Goal: Transaction & Acquisition: Book appointment/travel/reservation

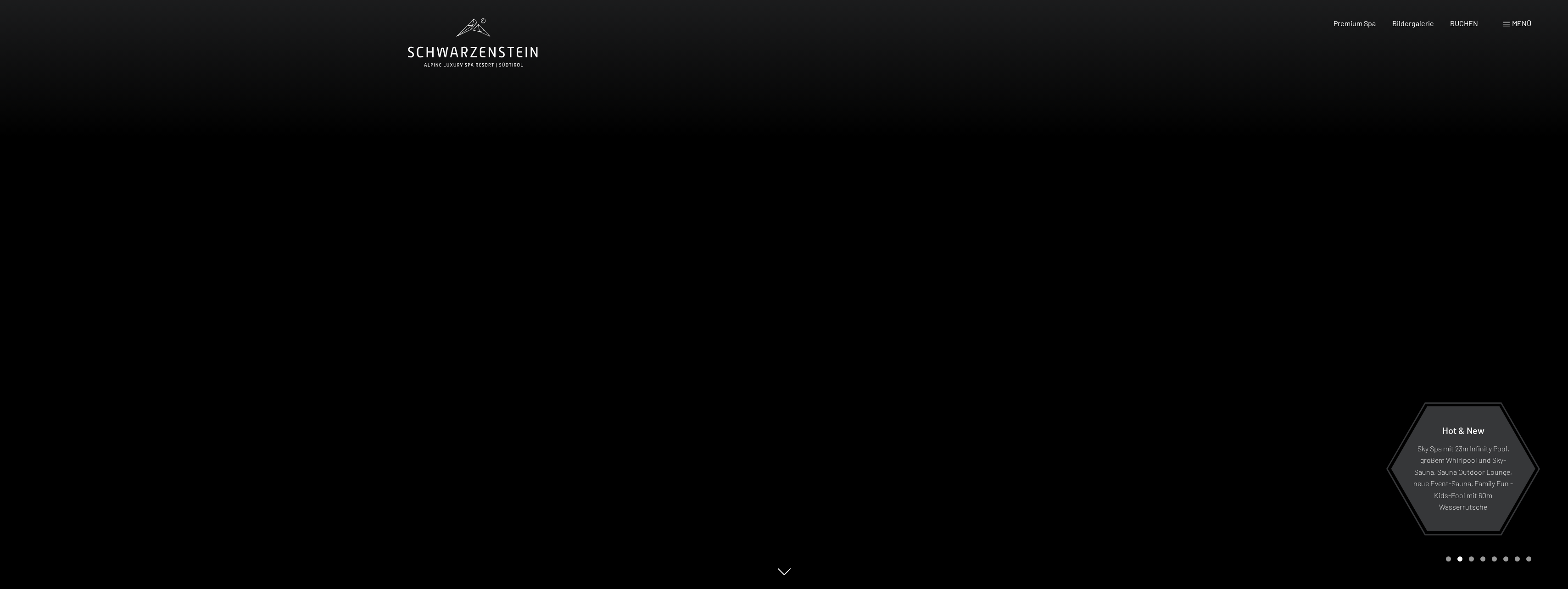
click at [1509, 27] on div "Menü" at bounding box center [1517, 23] width 28 height 10
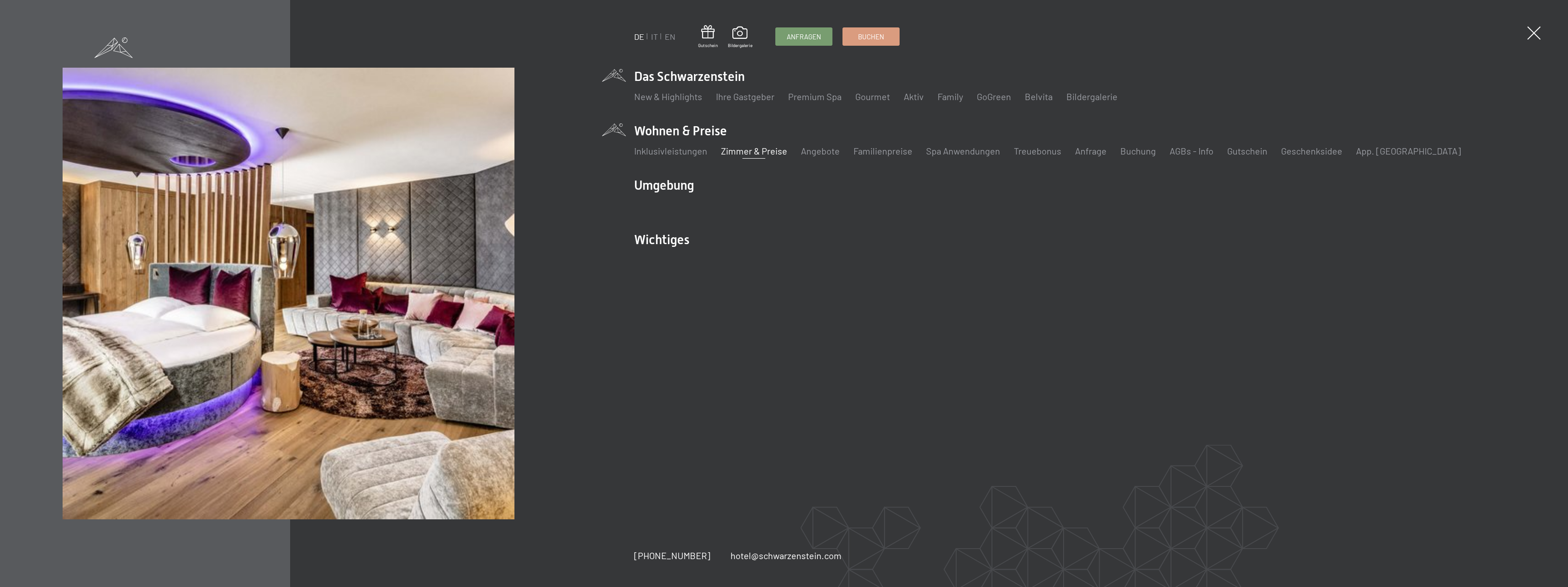
click at [730, 154] on link "Zimmer & Preise" at bounding box center [754, 151] width 66 height 11
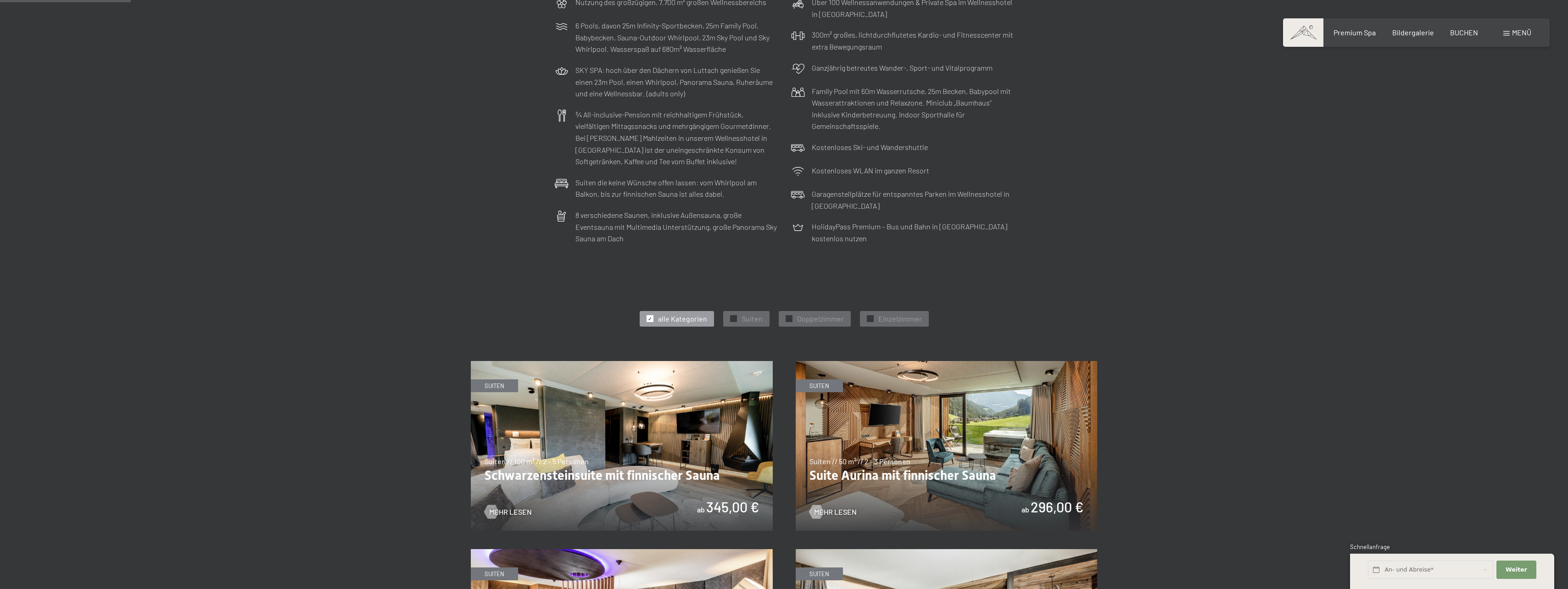
scroll to position [264, 0]
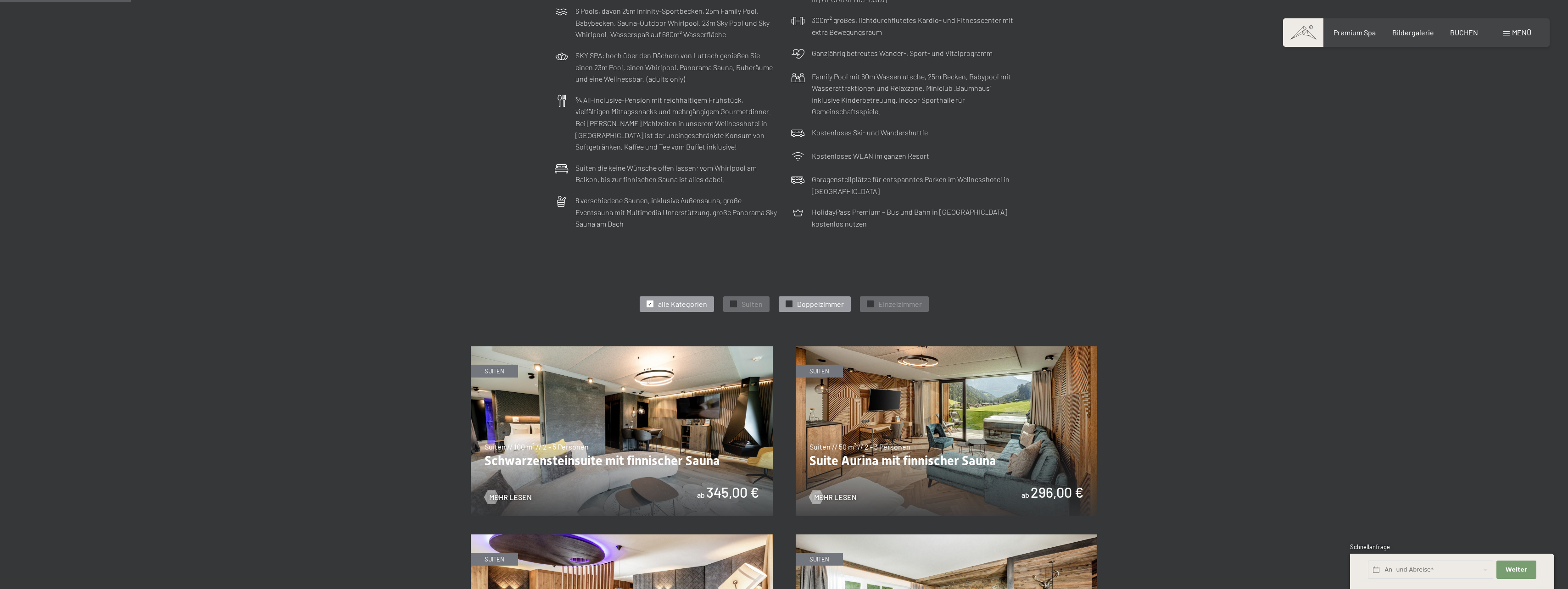
click at [825, 306] on span "Doppelzimmer" at bounding box center [820, 304] width 47 height 10
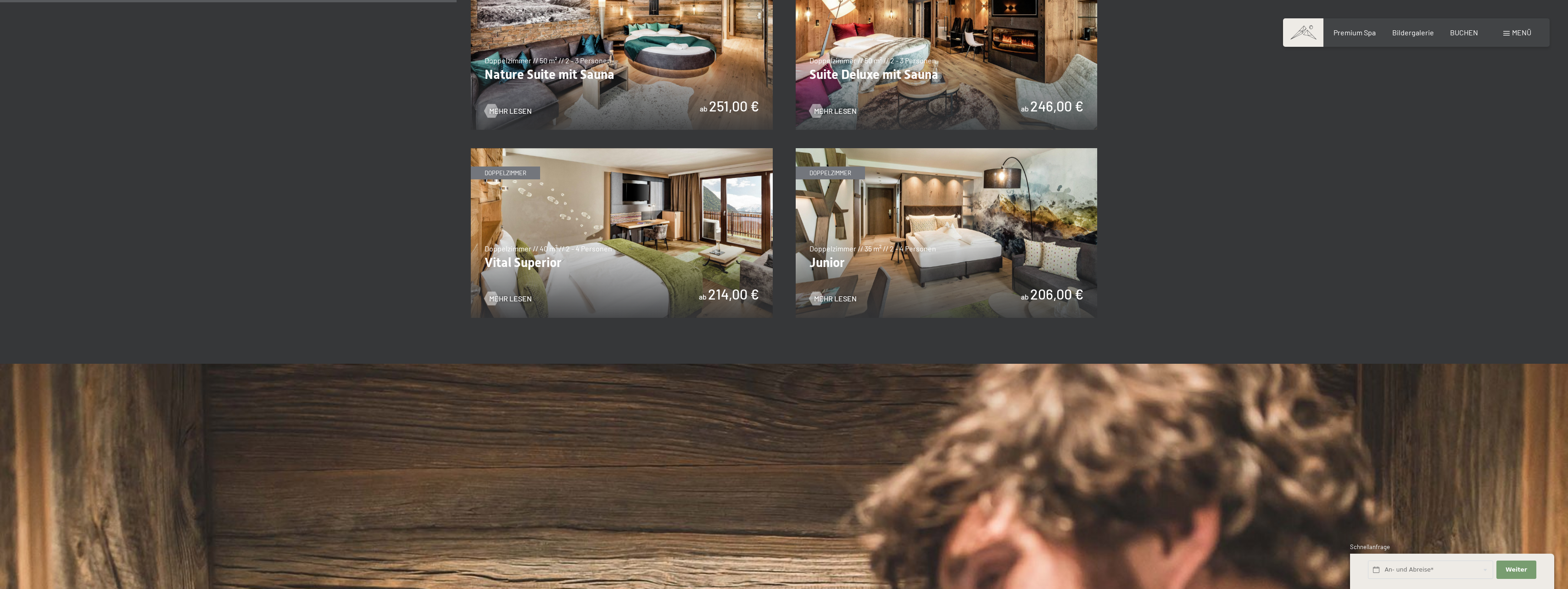
scroll to position [648, 0]
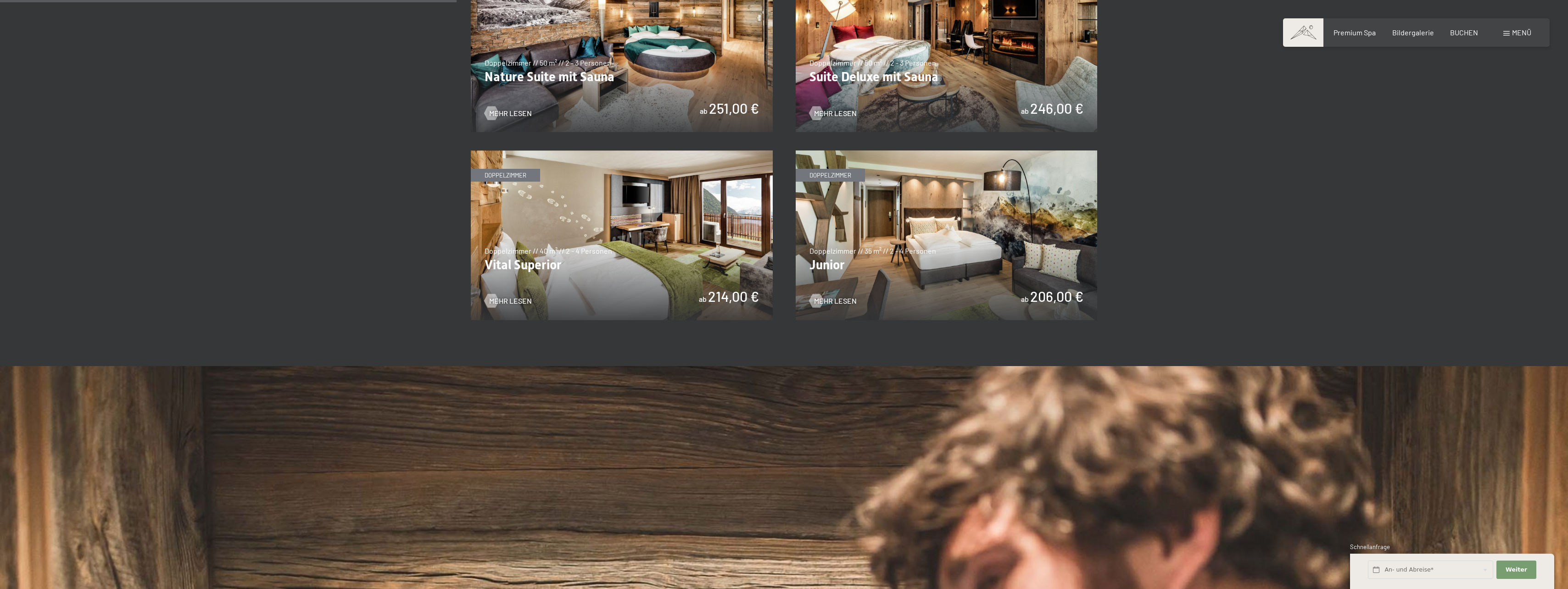
drag, startPoint x: 883, startPoint y: 238, endPoint x: 874, endPoint y: 236, distance: 9.2
click at [880, 238] on img at bounding box center [947, 235] width 302 height 170
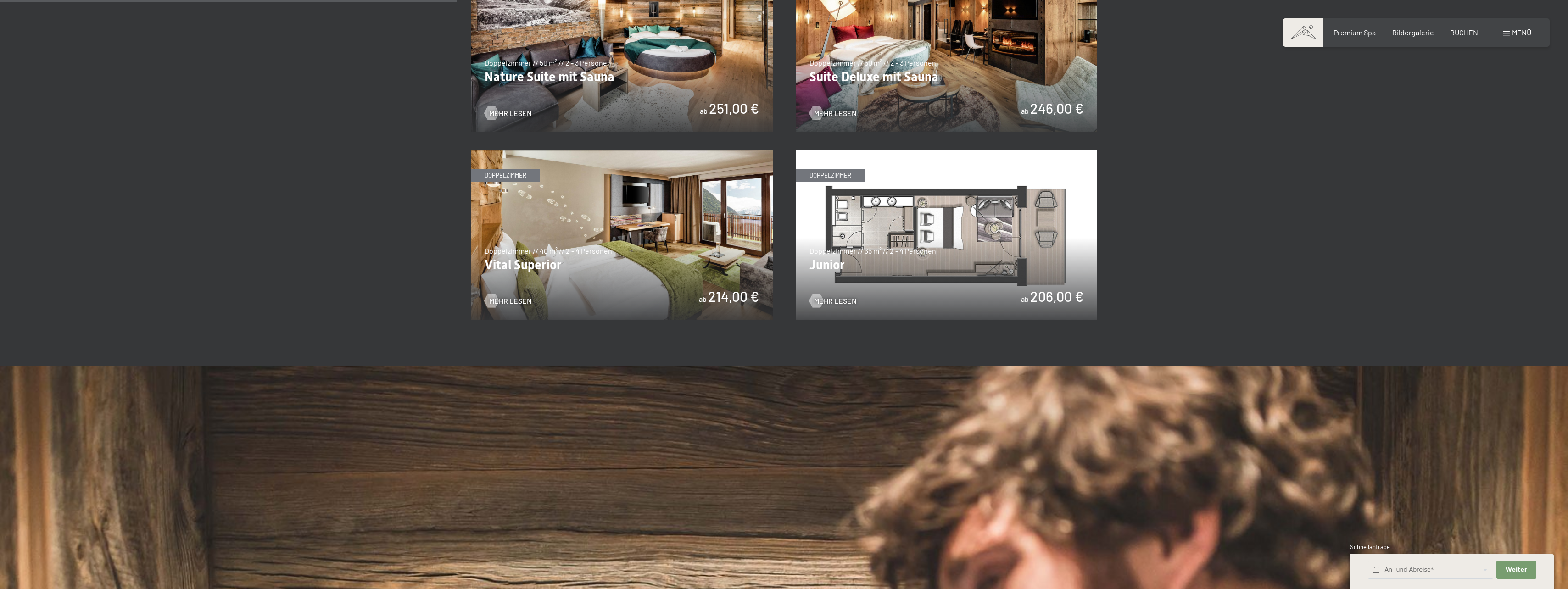
click at [949, 240] on img at bounding box center [947, 235] width 302 height 170
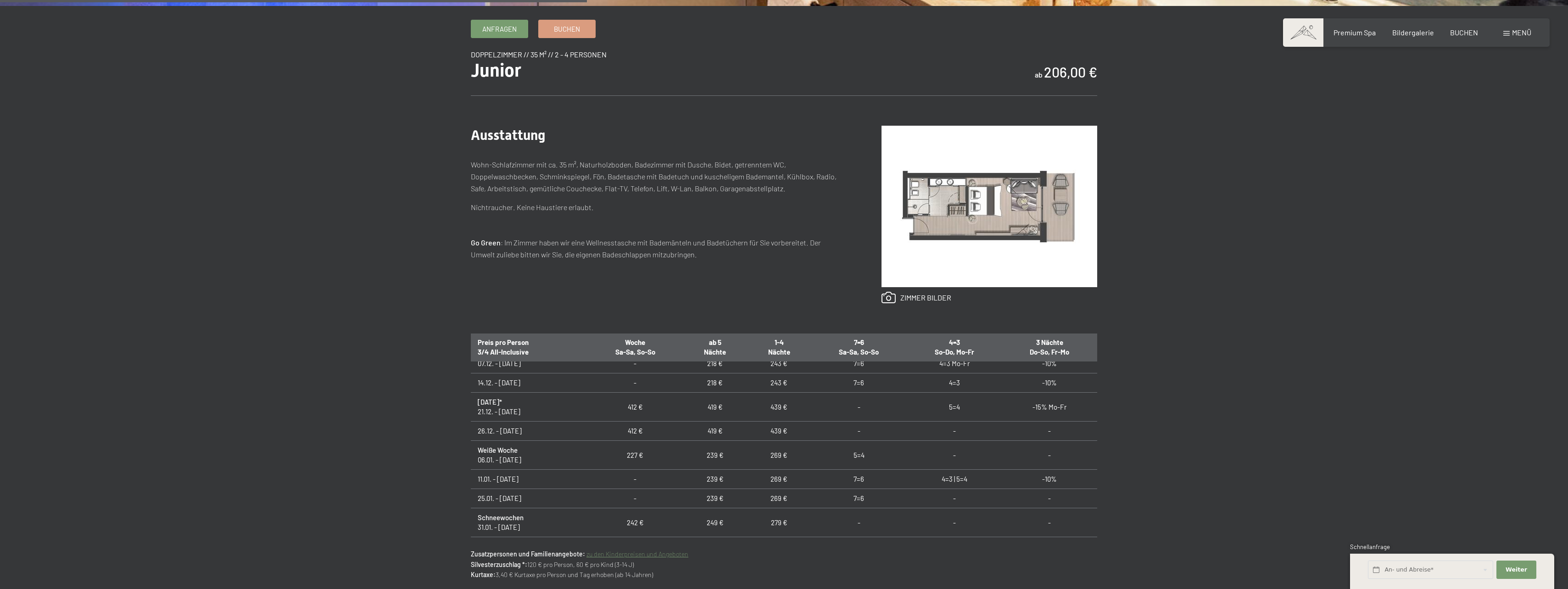
scroll to position [161, 0]
